Goal: Information Seeking & Learning: Learn about a topic

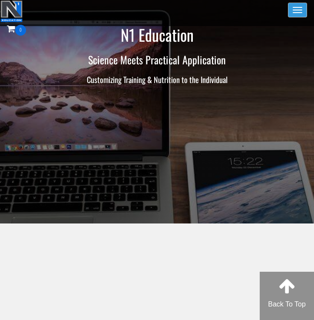
click at [302, 11] on button "Toggle navigation" at bounding box center [297, 10] width 19 height 15
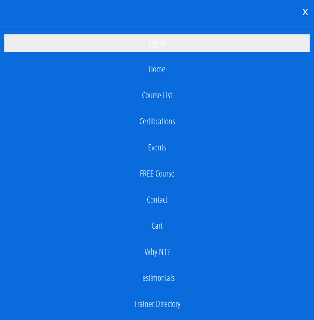
click at [154, 40] on link "Log In" at bounding box center [157, 42] width 306 height 17
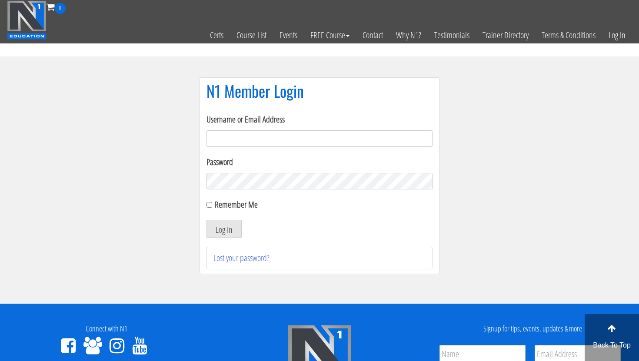
click at [226, 139] on input "Username or Email Address" at bounding box center [320, 138] width 226 height 17
type input "[EMAIL_ADDRESS][DOMAIN_NAME]"
click at [225, 223] on button "Log In" at bounding box center [224, 229] width 35 height 18
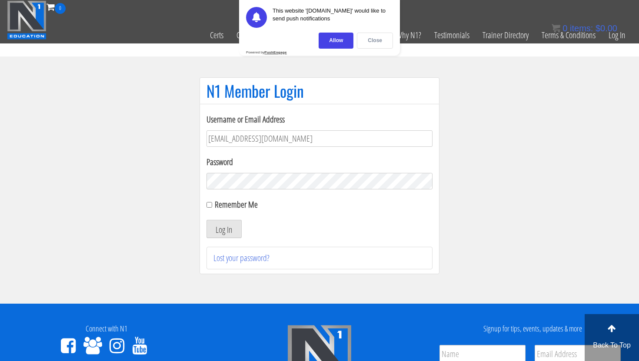
click at [378, 35] on div "Close" at bounding box center [375, 41] width 36 height 16
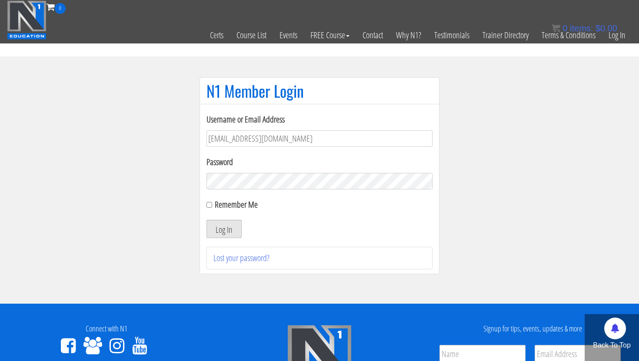
click at [230, 231] on button "Log In" at bounding box center [224, 229] width 35 height 18
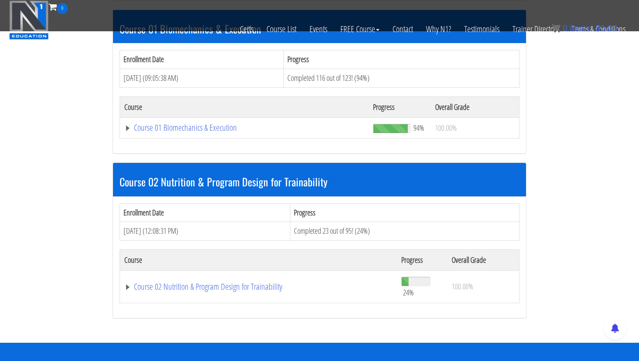
scroll to position [367, 0]
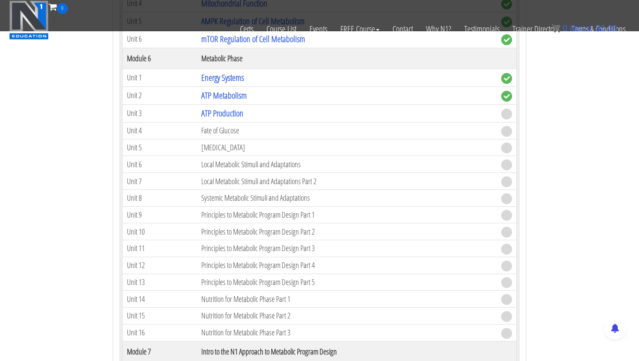
scroll to position [1007, 0]
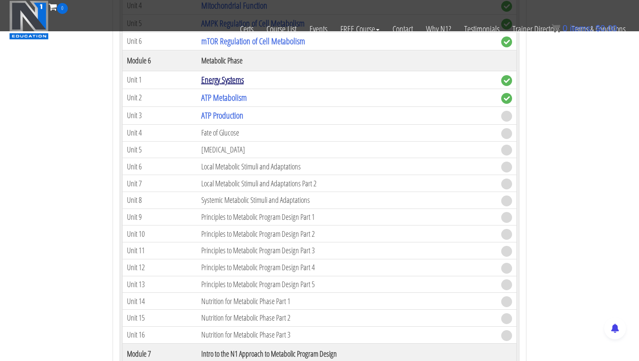
click at [228, 79] on link "Energy Systems" at bounding box center [222, 80] width 43 height 12
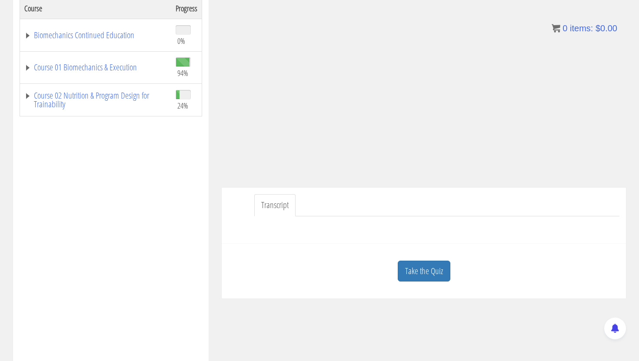
scroll to position [169, 0]
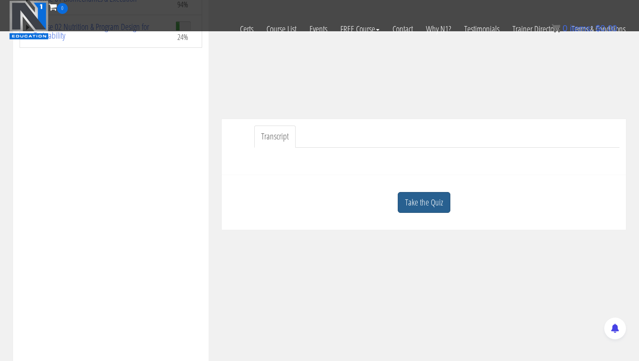
click at [432, 204] on link "Take the Quiz" at bounding box center [424, 202] width 53 height 21
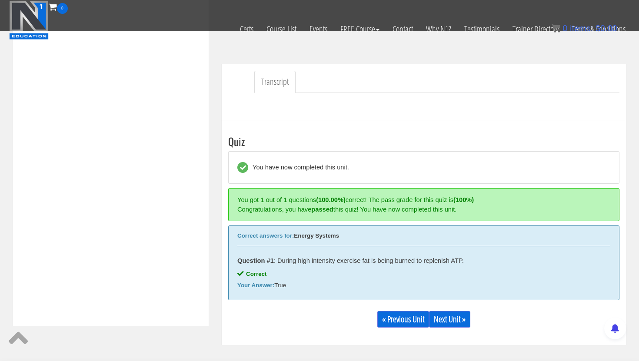
scroll to position [283, 0]
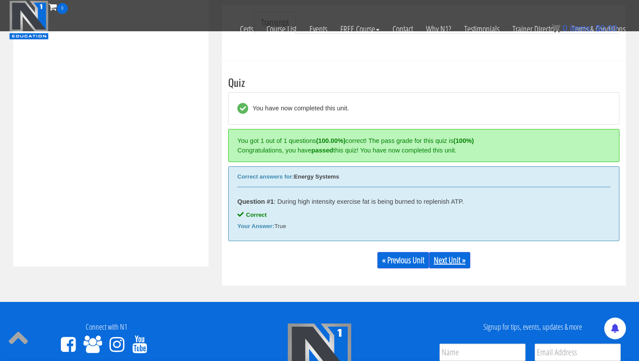
click at [462, 262] on link "Next Unit »" at bounding box center [449, 260] width 41 height 17
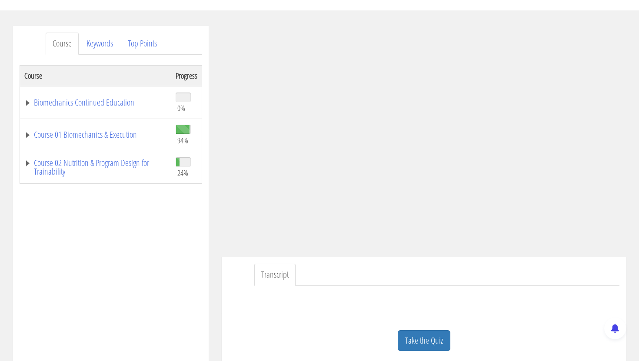
scroll to position [121, 0]
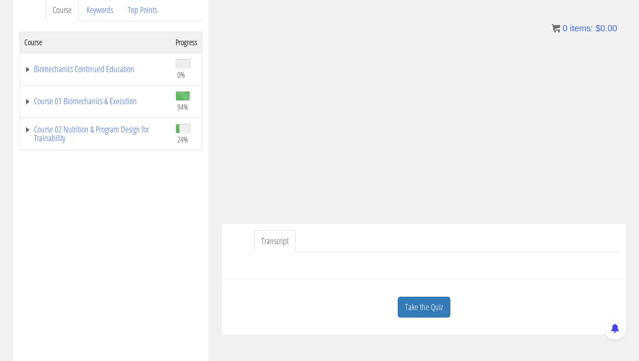
click at [162, 227] on div "Course Progress Biomechanics Continued Education 0% Module 1 Continued Educatio…" at bounding box center [111, 249] width 183 height 435
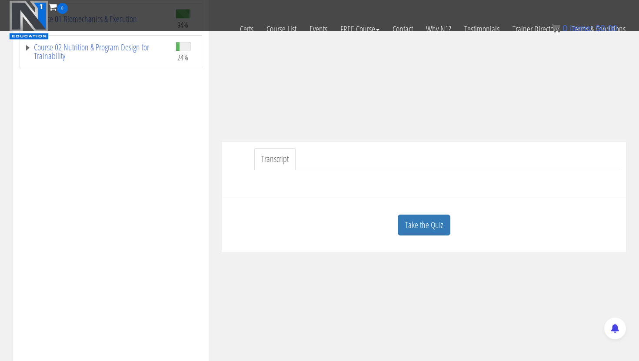
scroll to position [153, 0]
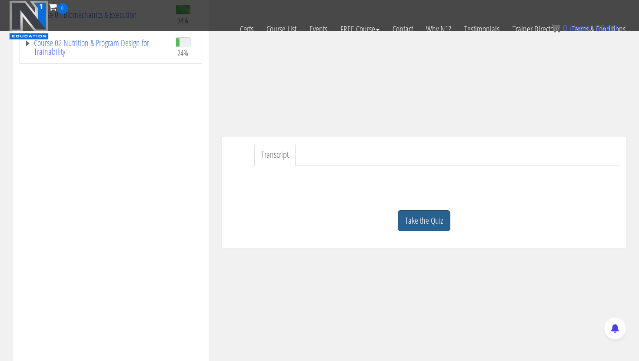
click at [415, 221] on link "Take the Quiz" at bounding box center [424, 221] width 53 height 21
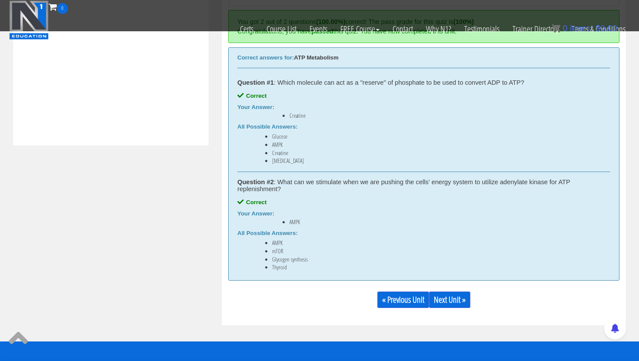
scroll to position [405, 0]
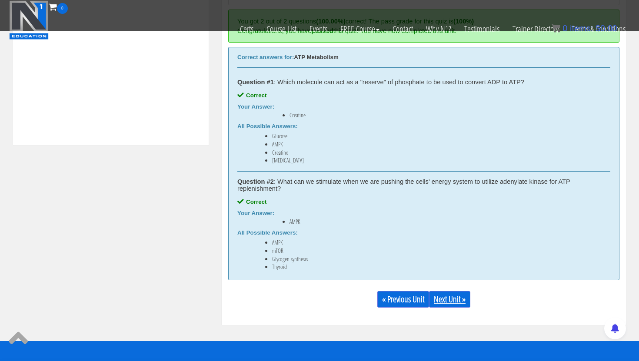
click at [447, 298] on link "Next Unit »" at bounding box center [449, 299] width 41 height 17
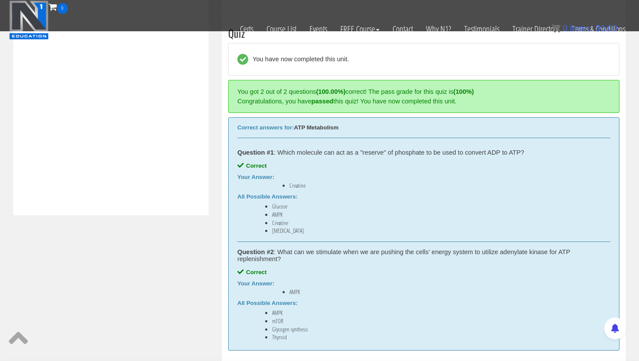
scroll to position [337, 0]
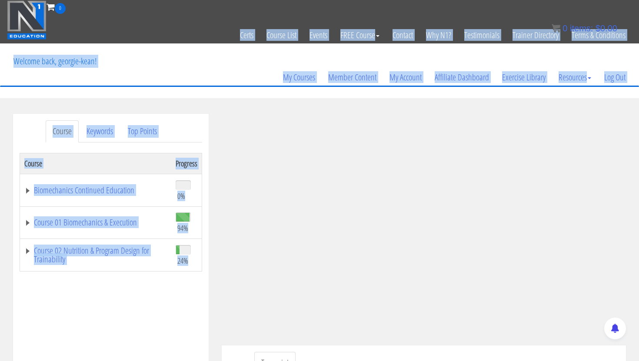
drag, startPoint x: 187, startPoint y: 89, endPoint x: 43, endPoint y: -39, distance: 192.2
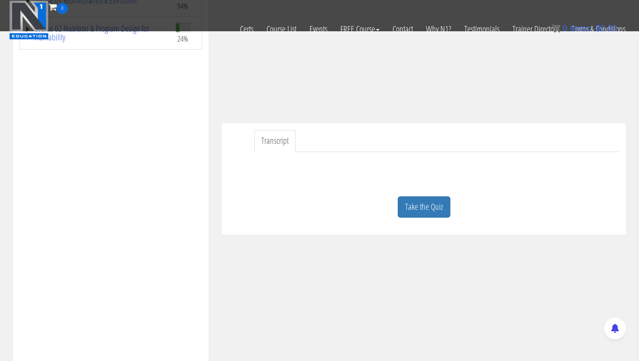
scroll to position [169, 0]
click at [424, 208] on link "Take the Quiz" at bounding box center [424, 205] width 53 height 21
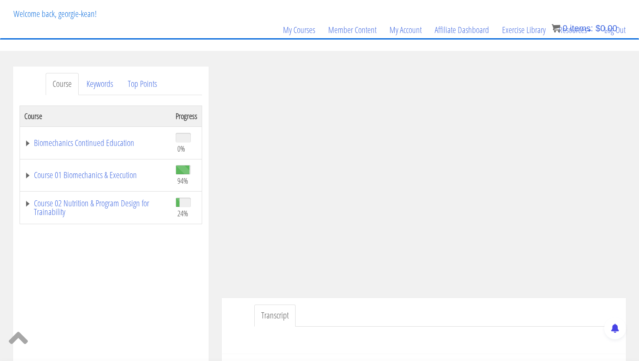
scroll to position [51, 0]
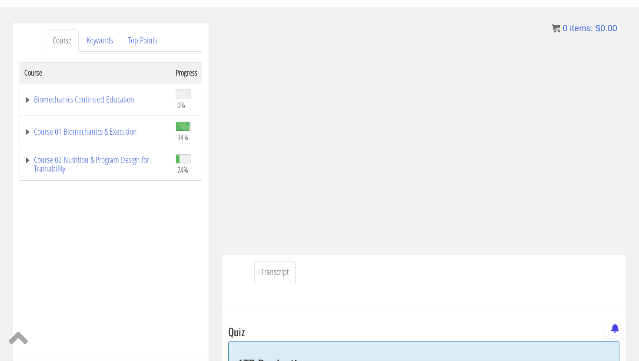
scroll to position [93, 0]
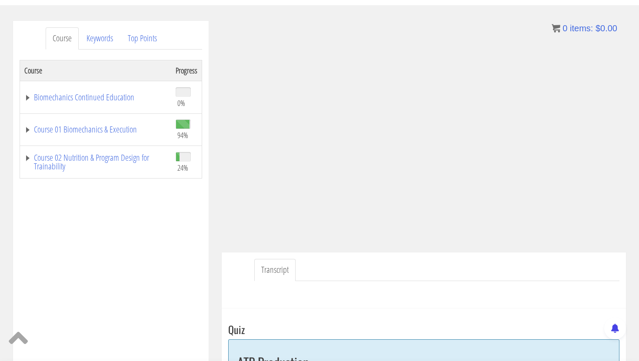
click at [127, 288] on div "Course Progress Biomechanics Continued Education 0% Module 1 Continued Educatio…" at bounding box center [111, 277] width 183 height 435
click at [139, 230] on div "Course Progress Biomechanics Continued Education 0% Module 1 Continued Educatio…" at bounding box center [111, 277] width 183 height 435
click at [160, 241] on div "Course Progress Biomechanics Continued Education 0% Module 1 Continued Educatio…" at bounding box center [111, 277] width 183 height 435
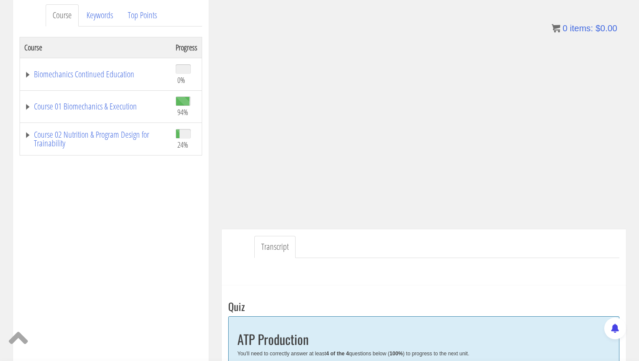
scroll to position [117, 0]
click at [162, 216] on div "Course Progress Biomechanics Continued Education 0% Module 1 Continued Educatio…" at bounding box center [111, 254] width 183 height 435
click at [187, 224] on div "Course Progress Biomechanics Continued Education 0% Module 1 Continued Educatio…" at bounding box center [111, 254] width 183 height 435
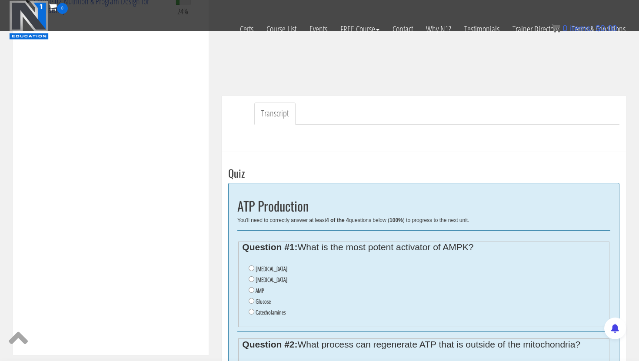
scroll to position [194, 0]
click at [251, 291] on input "AMP" at bounding box center [252, 291] width 6 height 6
radio input "true"
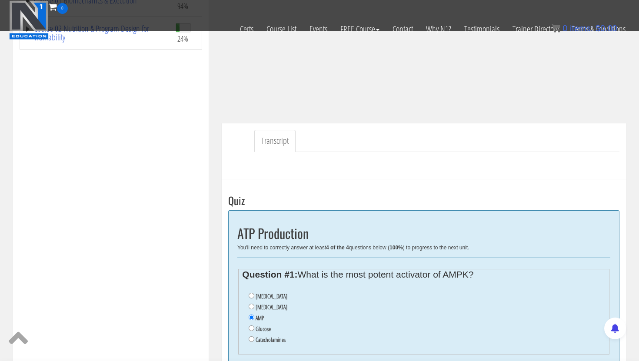
scroll to position [164, 0]
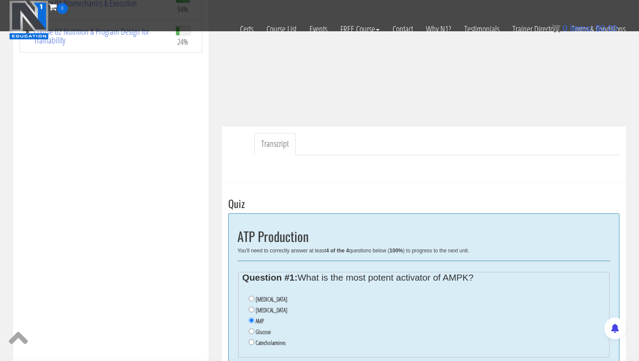
click at [186, 130] on div "Course Progress Biomechanics Continued Education 0% Module 1 Continued Educatio…" at bounding box center [111, 151] width 183 height 435
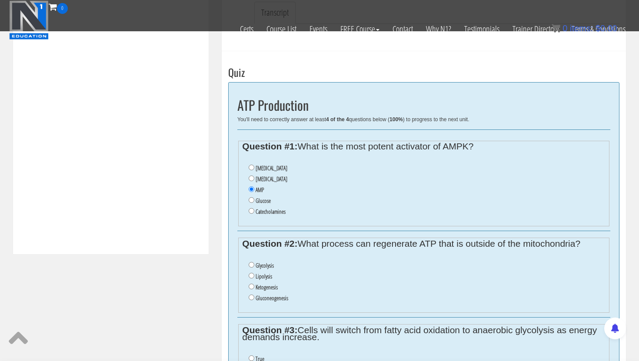
scroll to position [296, 0]
click at [253, 265] on input "Glycolysis" at bounding box center [252, 265] width 6 height 6
radio input "true"
click at [203, 289] on div "Course Keywords Top Points Course Progress Biomechanics Continued Education 0% …" at bounding box center [320, 149] width 626 height 772
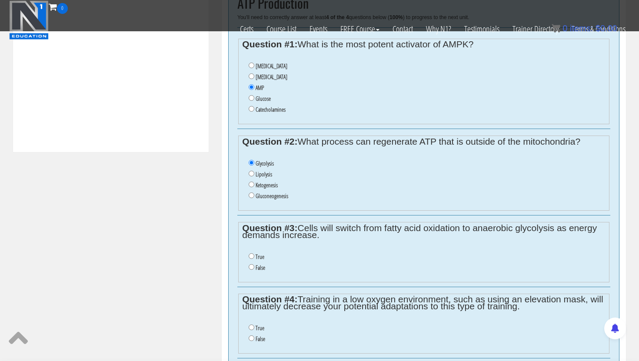
scroll to position [398, 0]
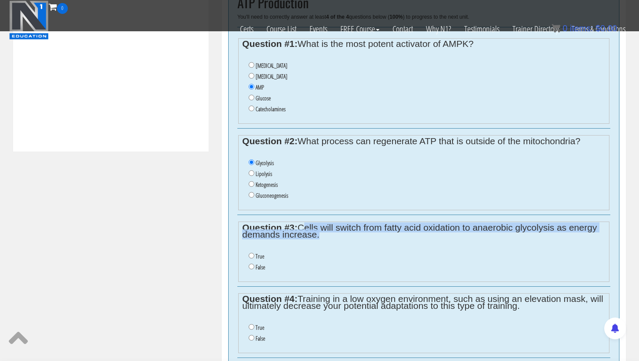
drag, startPoint x: 300, startPoint y: 226, endPoint x: 330, endPoint y: 237, distance: 32.2
click at [331, 238] on fieldset "Question #3: Cells will switch from fatty acid oxidation to anaerobic glycolysi…" at bounding box center [423, 252] width 371 height 60
click at [330, 237] on legend "Question #3: Cells will switch from fatty acid oxidation to anaerobic glycolysi…" at bounding box center [423, 231] width 363 height 14
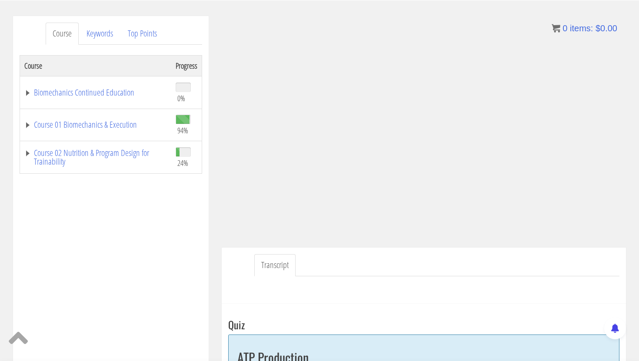
scroll to position [122, 0]
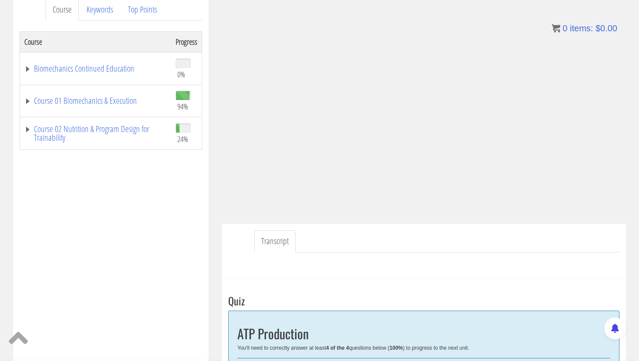
click at [180, 258] on div "Course Progress Biomechanics Continued Education 0% Module 1 Continued Educatio…" at bounding box center [111, 248] width 183 height 435
click at [156, 226] on div "Course Progress Biomechanics Continued Education 0% Module 1 Continued Educatio…" at bounding box center [111, 248] width 183 height 435
click at [153, 225] on div "Course Progress Biomechanics Continued Education 0% Module 1 Continued Educatio…" at bounding box center [111, 248] width 183 height 435
click at [195, 223] on div "Course Progress Biomechanics Continued Education 0% Module 1 Continued Educatio…" at bounding box center [111, 248] width 183 height 435
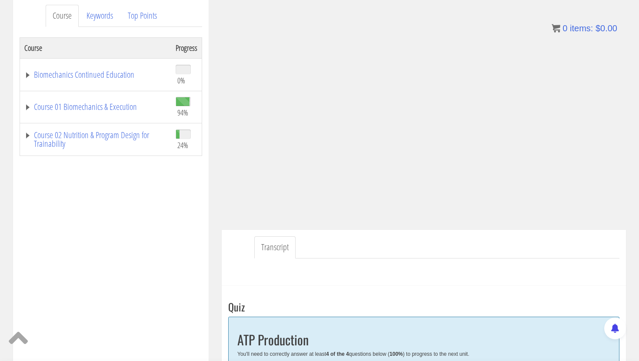
scroll to position [116, 0]
click at [189, 228] on div "Course Progress Biomechanics Continued Education 0% Module 1 Continued Educatio…" at bounding box center [111, 254] width 183 height 435
click at [143, 245] on div "Course Progress Biomechanics Continued Education 0% Module 1 Continued Educatio…" at bounding box center [111, 254] width 183 height 435
click at [213, 160] on div "Course Keywords Top Points Course Progress Biomechanics Continued Education 0% …" at bounding box center [111, 243] width 209 height 491
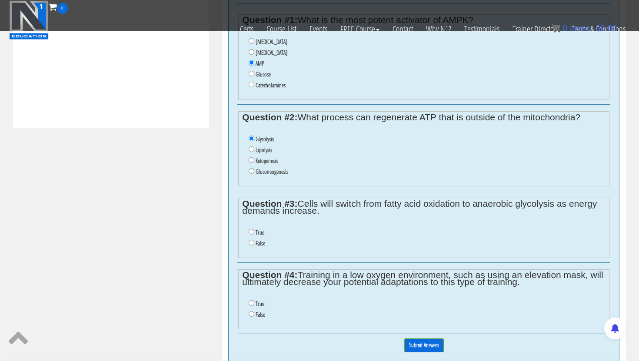
scroll to position [432, 0]
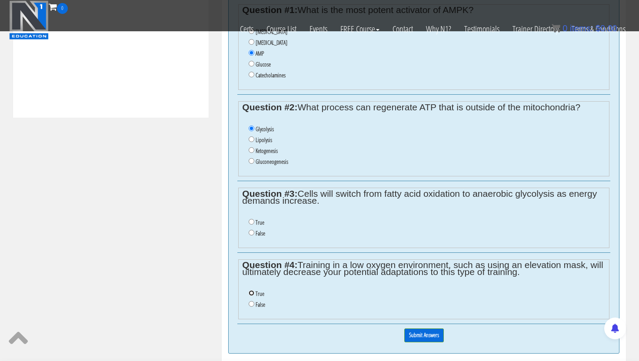
click at [251, 294] on input "True" at bounding box center [252, 294] width 6 height 6
radio input "true"
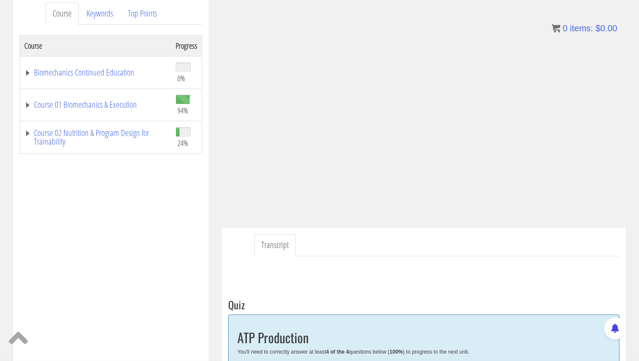
scroll to position [123, 0]
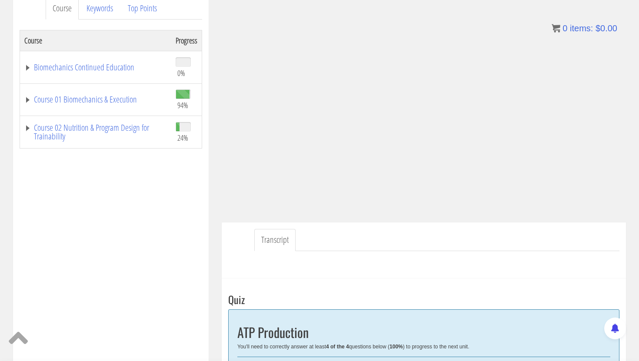
click at [111, 188] on div "Course Progress Biomechanics Continued Education 0% Module 1 Continued Educatio…" at bounding box center [111, 247] width 183 height 435
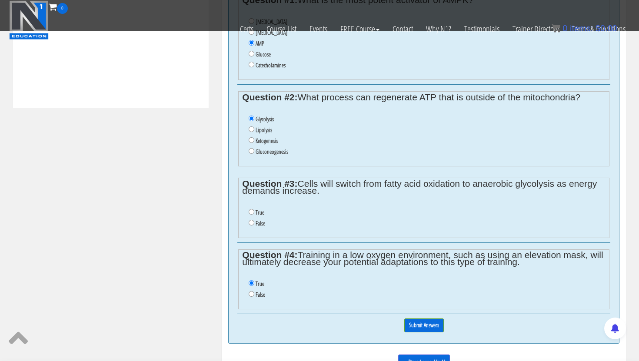
scroll to position [442, 0]
click at [252, 214] on input "True" at bounding box center [252, 213] width 6 height 6
radio input "true"
click at [430, 328] on input "Submit Answers" at bounding box center [425, 325] width 40 height 13
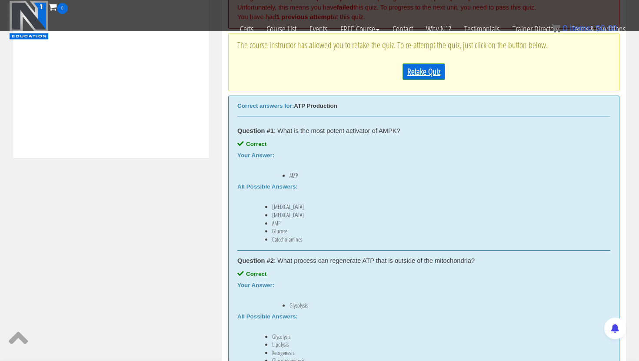
scroll to position [391, 0]
click at [422, 76] on link "Retake Quiz" at bounding box center [424, 73] width 43 height 17
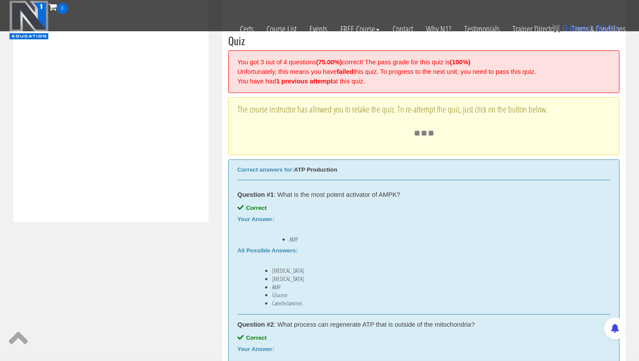
scroll to position [283, 0]
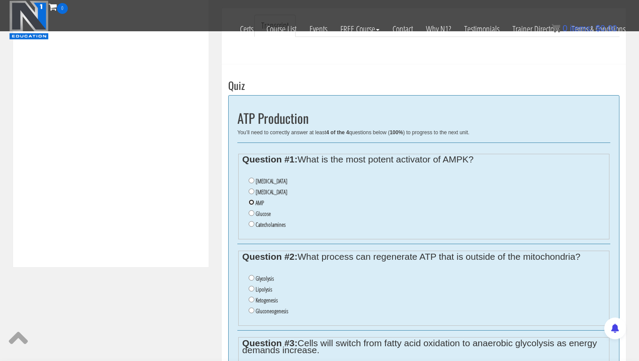
click at [251, 202] on input "AMP" at bounding box center [252, 203] width 6 height 6
radio input "true"
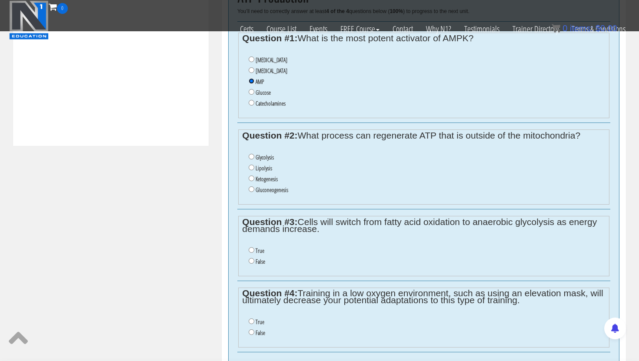
scroll to position [405, 0]
click at [251, 155] on input "Glycolysis" at bounding box center [252, 156] width 6 height 6
radio input "true"
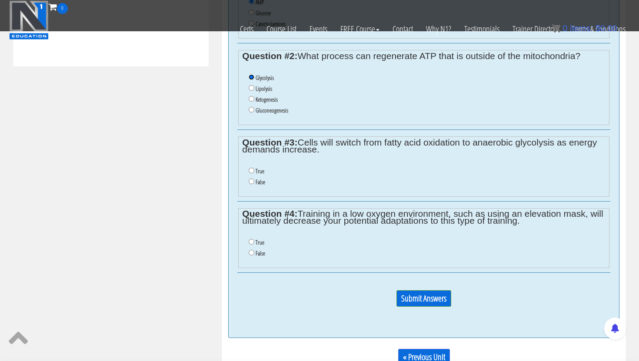
scroll to position [484, 0]
click at [253, 180] on input "False" at bounding box center [252, 181] width 6 height 6
radio input "true"
click at [251, 243] on input "True" at bounding box center [252, 242] width 6 height 6
radio input "true"
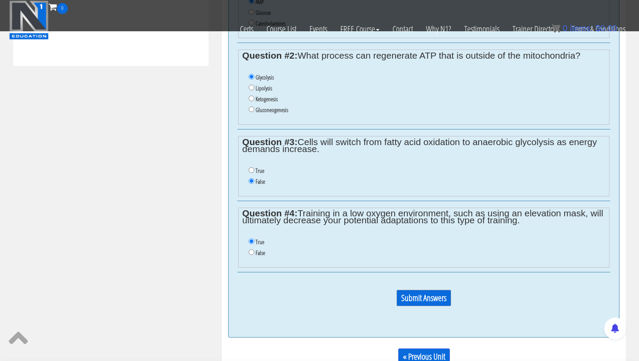
click at [427, 291] on input "Submit Answers" at bounding box center [424, 298] width 55 height 17
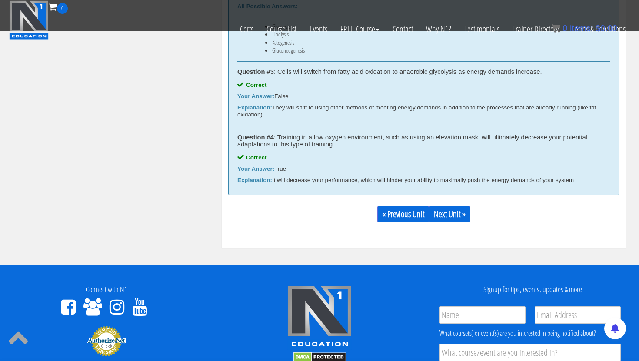
scroll to position [666, 0]
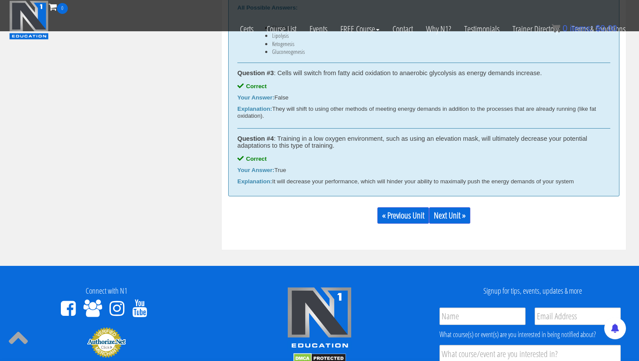
click at [455, 225] on div "« Previous Unit Next Unit »" at bounding box center [423, 216] width 391 height 30
click at [455, 220] on link "Next Unit »" at bounding box center [449, 215] width 41 height 17
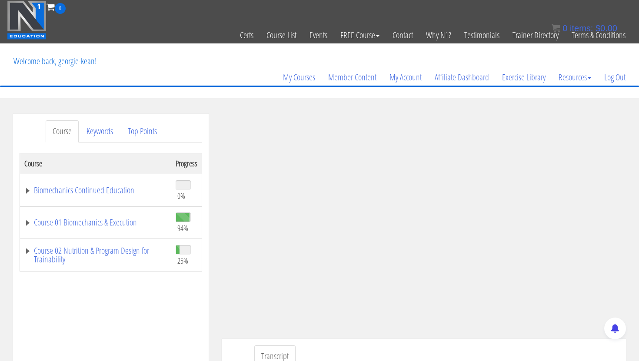
click at [166, 72] on div "My Courses Member Content My Account Affiliate Dashboard Exercise Library Resou…" at bounding box center [320, 65] width 626 height 42
click at [161, 54] on div "My Courses Member Content My Account Affiliate Dashboard Exercise Library Resou…" at bounding box center [320, 65] width 626 height 42
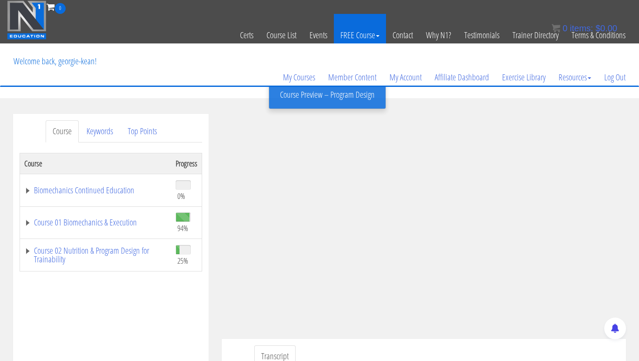
click at [385, 17] on link "FREE Course" at bounding box center [360, 35] width 52 height 43
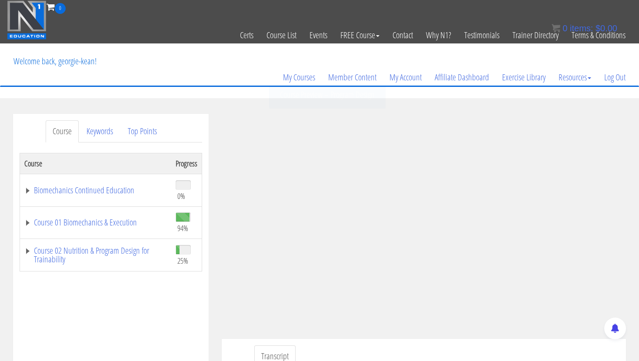
click at [167, 65] on div "My Courses Member Content My Account Affiliate Dashboard Exercise Library Resou…" at bounding box center [320, 65] width 626 height 42
